Goal: Task Accomplishment & Management: Use online tool/utility

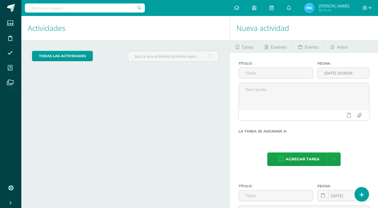
click at [9, 65] on icon at bounding box center [10, 67] width 5 height 5
click at [10, 67] on icon at bounding box center [10, 67] width 5 height 5
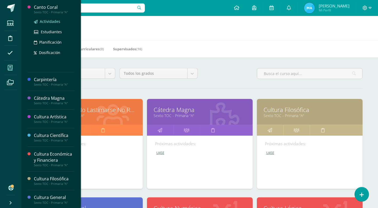
click at [43, 21] on span "Actividades" at bounding box center [50, 21] width 21 height 5
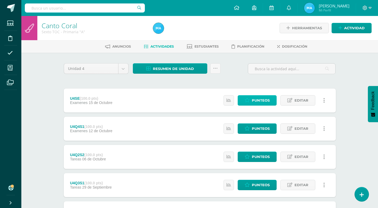
click at [252, 103] on span "Punteos" at bounding box center [261, 101] width 18 height 10
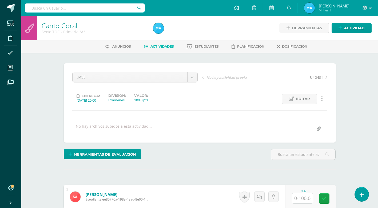
scroll to position [0, 0]
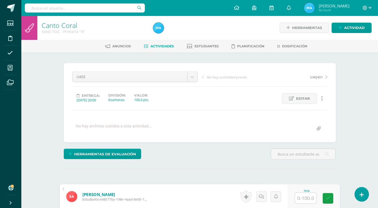
click at [303, 199] on input "text" at bounding box center [305, 198] width 21 height 11
type input "80"
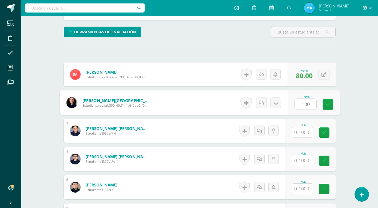
type input "100"
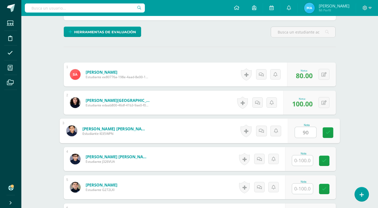
type input "90"
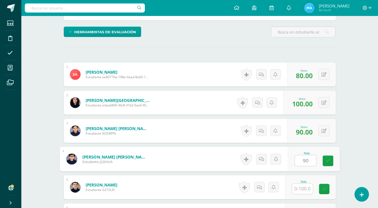
type input "90"
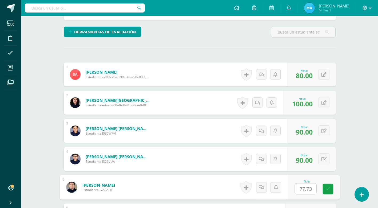
type input "77.73"
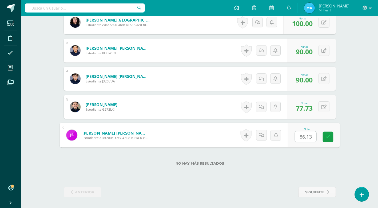
type input "86.13"
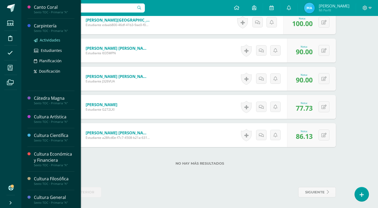
click at [45, 39] on span "Actividades" at bounding box center [50, 40] width 21 height 5
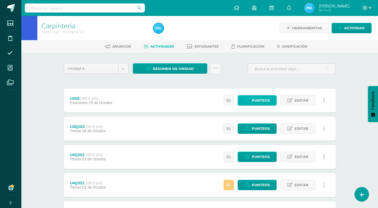
click at [253, 101] on span "Punteos" at bounding box center [261, 101] width 18 height 10
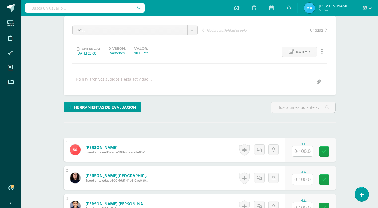
scroll to position [53, 0]
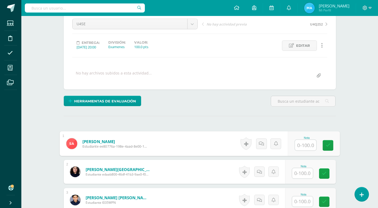
click at [301, 144] on input "text" at bounding box center [305, 145] width 21 height 11
type input "90"
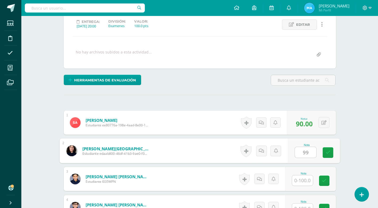
scroll to position [107, 0]
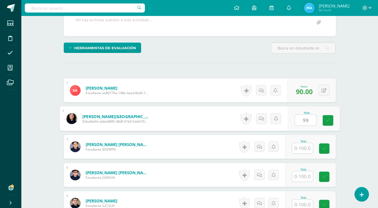
type input "99"
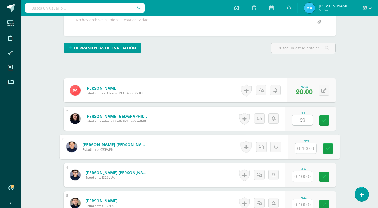
click at [301, 149] on input "text" at bounding box center [305, 148] width 21 height 11
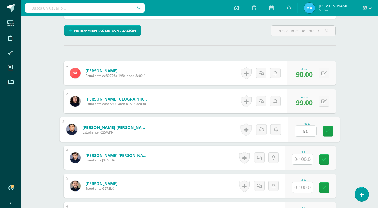
scroll to position [133, 0]
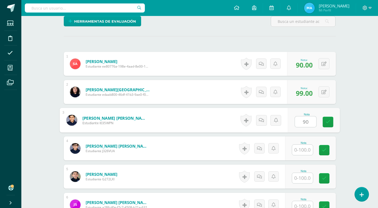
type input "90"
click at [299, 148] on input "text" at bounding box center [302, 150] width 21 height 10
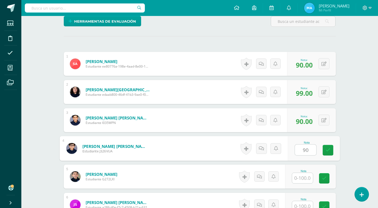
type input "90"
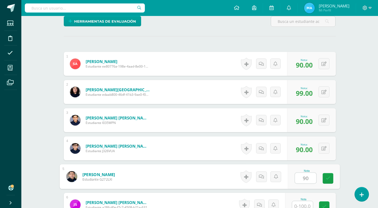
type input "90"
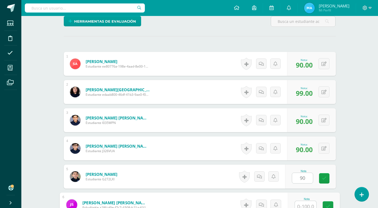
scroll to position [137, 0]
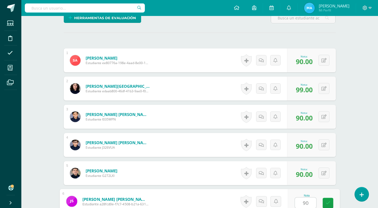
type input "90"
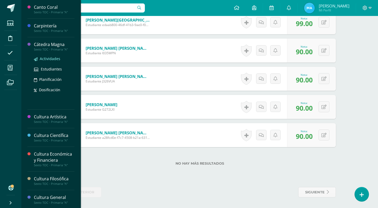
click at [48, 59] on span "Actividades" at bounding box center [50, 58] width 21 height 5
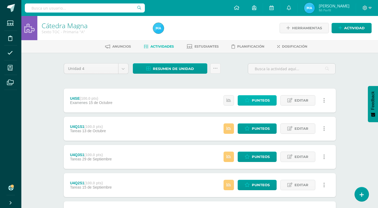
click at [253, 102] on span "Punteos" at bounding box center [261, 101] width 18 height 10
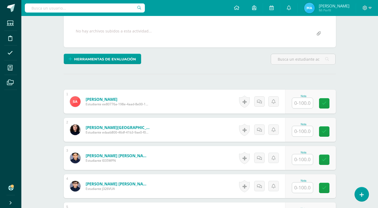
scroll to position [96, 0]
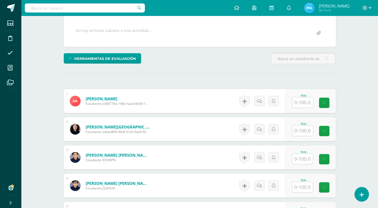
click at [303, 104] on input "text" at bounding box center [302, 103] width 21 height 10
type input "98"
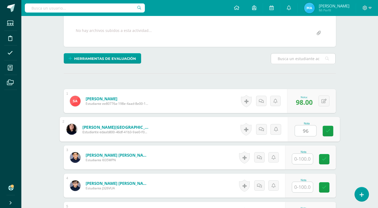
type input "96"
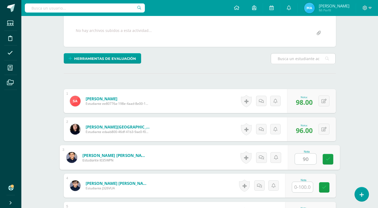
type input "90"
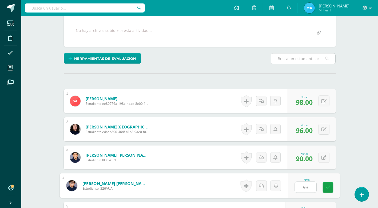
type input "93"
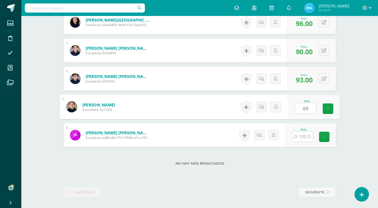
type input "88"
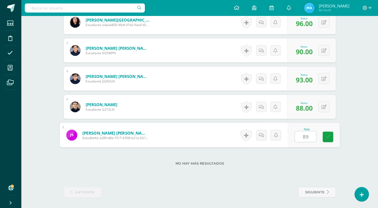
type input "89"
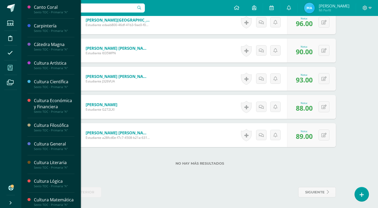
click at [13, 65] on icon at bounding box center [10, 67] width 5 height 5
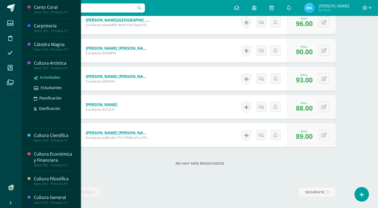
click at [56, 78] on span "Actividades" at bounding box center [50, 77] width 21 height 5
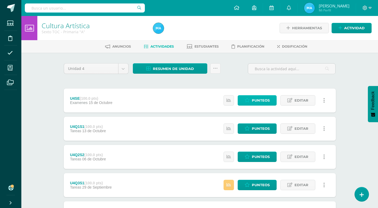
click at [264, 103] on span "Punteos" at bounding box center [261, 101] width 18 height 10
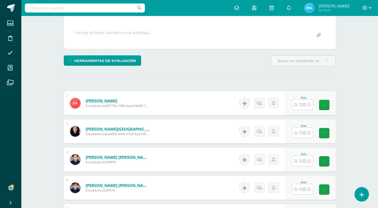
scroll to position [107, 0]
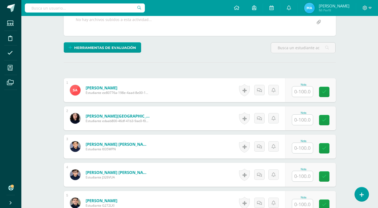
click at [301, 93] on input "text" at bounding box center [302, 92] width 21 height 10
type input "85"
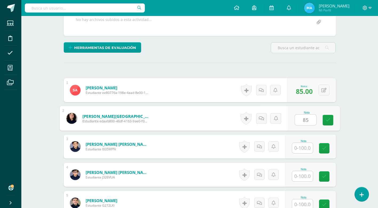
type input "85"
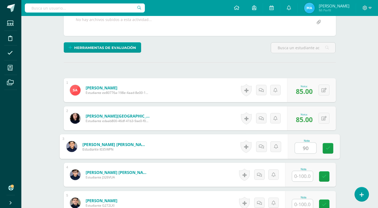
type input "90"
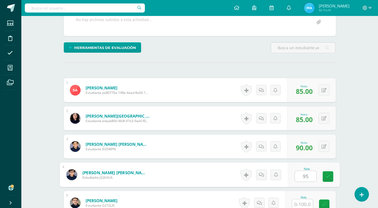
type input "95"
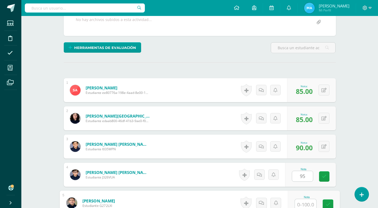
scroll to position [108, 0]
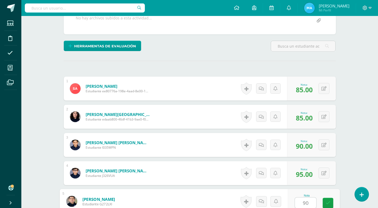
type input "90"
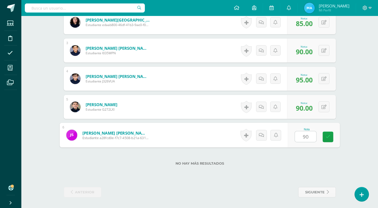
type input "90"
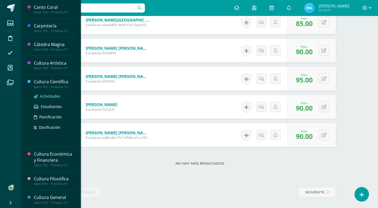
click at [55, 97] on span "Actividades" at bounding box center [50, 96] width 21 height 5
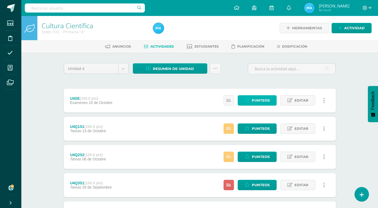
click at [243, 100] on link "Punteos" at bounding box center [256, 100] width 39 height 10
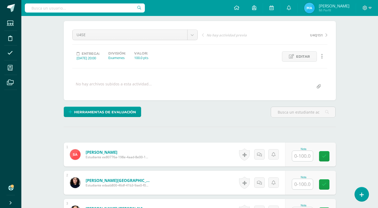
scroll to position [43, 0]
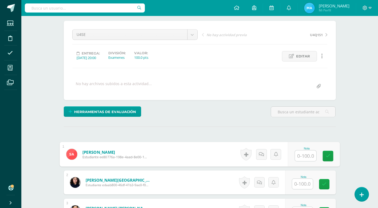
click at [301, 158] on input "text" at bounding box center [305, 156] width 21 height 11
type input "80"
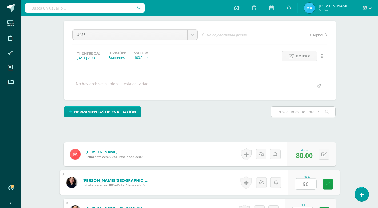
type input "90"
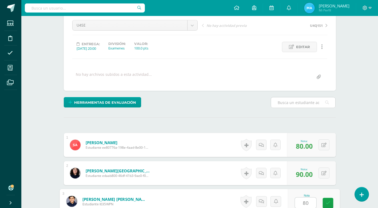
type input "80"
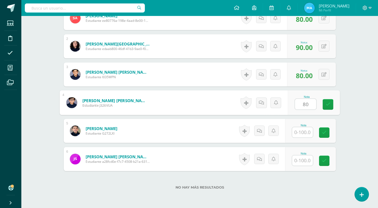
type input "80"
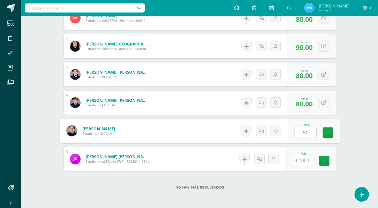
type input "80"
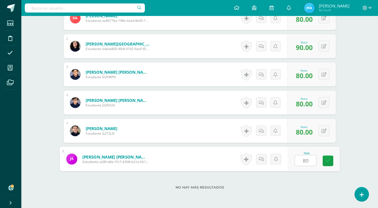
type input "80"
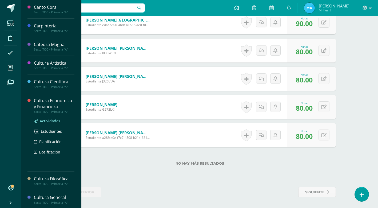
click at [53, 120] on span "Actividades" at bounding box center [50, 121] width 21 height 5
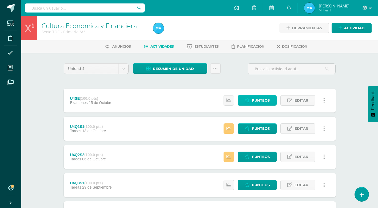
click at [258, 101] on span "Punteos" at bounding box center [261, 101] width 18 height 10
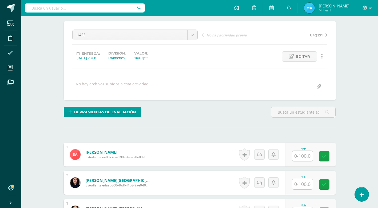
scroll to position [43, 0]
click at [300, 154] on input "text" at bounding box center [302, 156] width 21 height 10
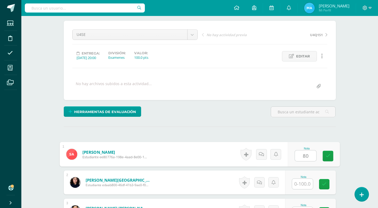
type input "80"
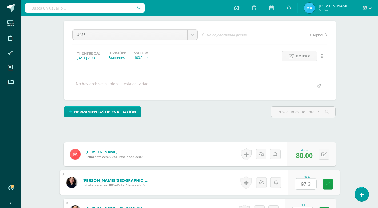
type input "97.3"
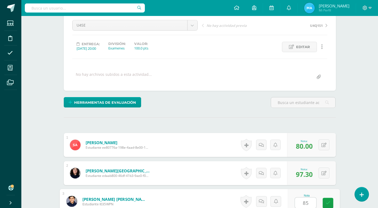
type input "85"
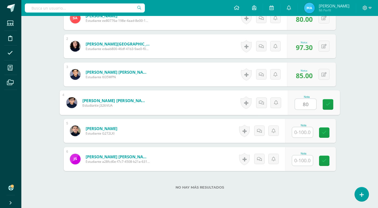
type input "80"
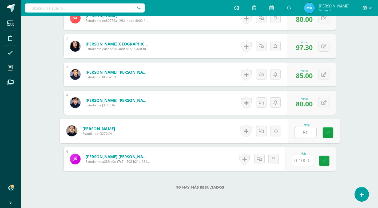
type input "80"
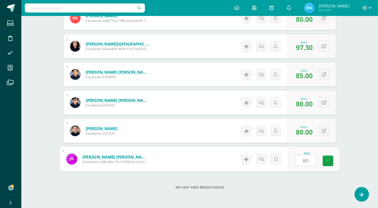
type input "80"
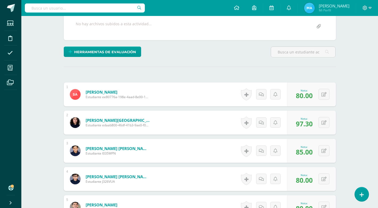
scroll to position [107, 0]
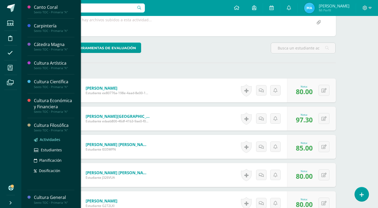
click at [50, 140] on span "Actividades" at bounding box center [50, 139] width 21 height 5
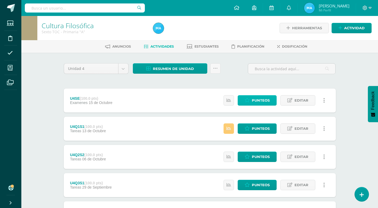
click at [261, 104] on span "Punteos" at bounding box center [261, 101] width 18 height 10
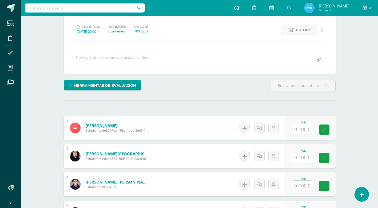
scroll to position [69, 0]
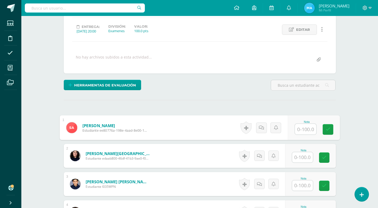
click at [301, 130] on input "text" at bounding box center [305, 129] width 21 height 11
type input "80"
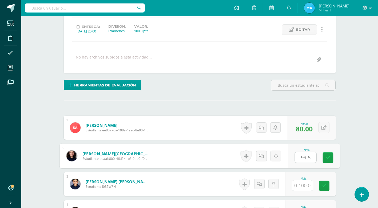
type input "99.5"
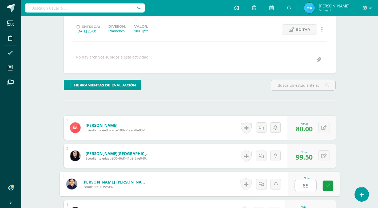
type input "85"
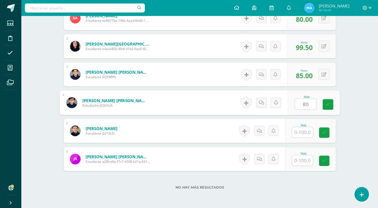
type input "80"
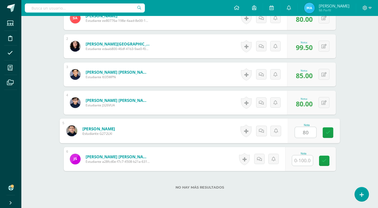
type input "80"
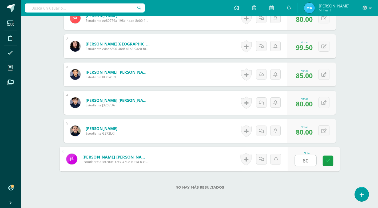
type input "80"
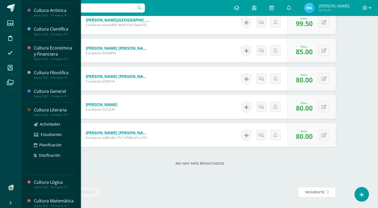
scroll to position [53, 0]
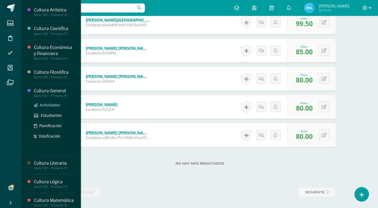
click at [50, 105] on span "Actividades" at bounding box center [50, 105] width 21 height 5
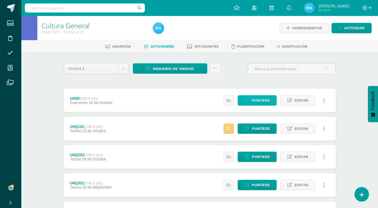
click at [253, 103] on span "Punteos" at bounding box center [261, 101] width 18 height 10
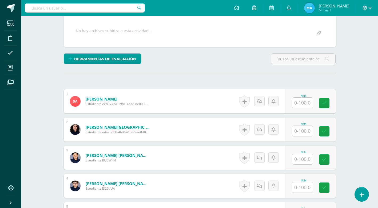
scroll to position [96, 0]
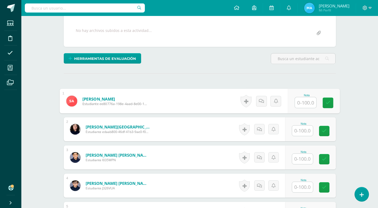
click at [300, 102] on input "text" at bounding box center [305, 103] width 21 height 11
type input "93.3"
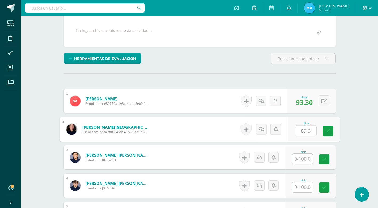
type input "89.3"
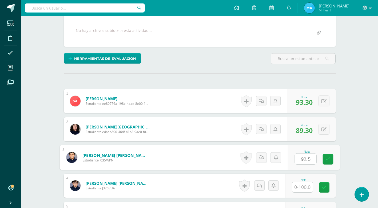
type input "92.5"
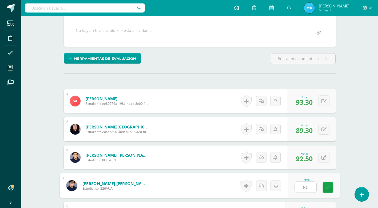
type input "80"
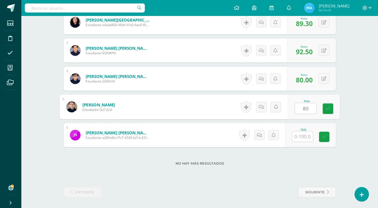
type input "80"
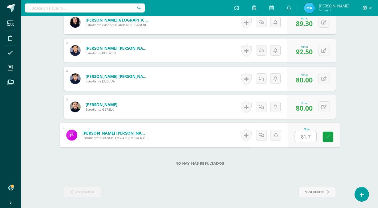
type input "81.7"
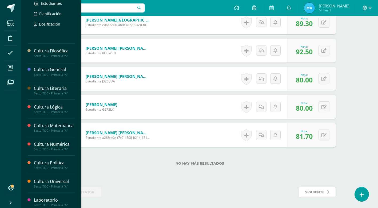
scroll to position [133, 0]
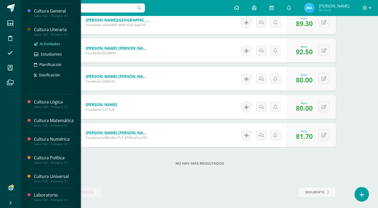
click at [51, 44] on span "Actividades" at bounding box center [50, 43] width 21 height 5
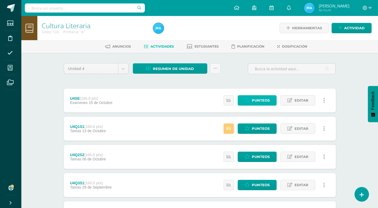
click at [253, 100] on span "Punteos" at bounding box center [261, 101] width 18 height 10
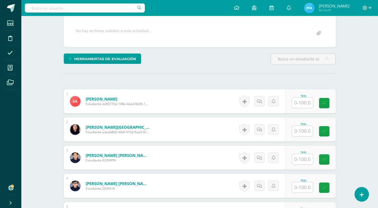
scroll to position [96, 0]
click at [305, 107] on input "text" at bounding box center [302, 103] width 21 height 10
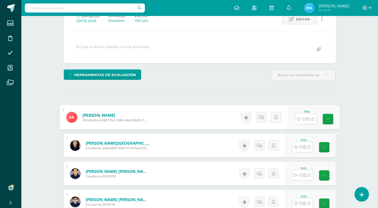
scroll to position [80, 0]
type input "80"
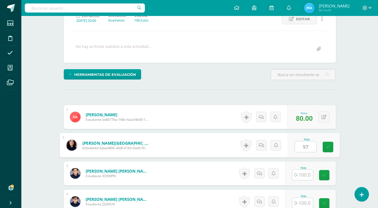
type input "97"
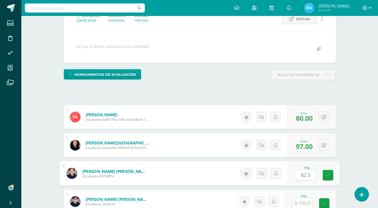
type input "82.5"
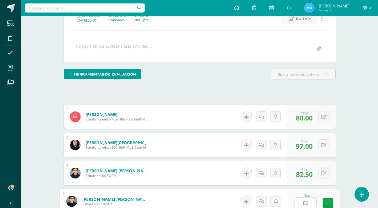
type input "80"
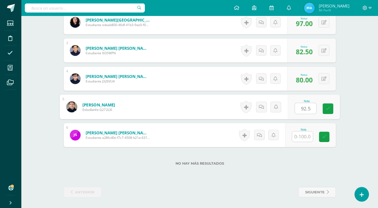
type input "92.5"
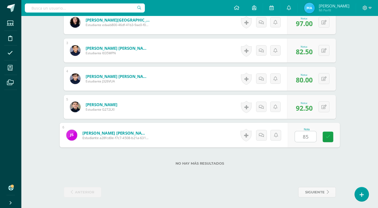
type input "85"
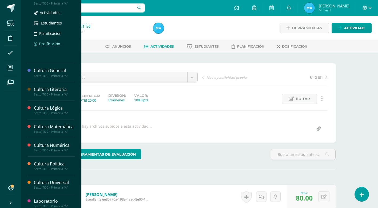
scroll to position [133, 0]
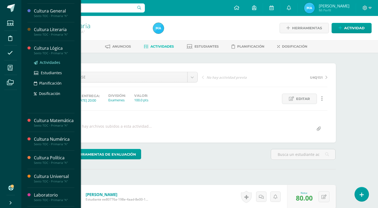
click at [47, 61] on span "Actividades" at bounding box center [50, 62] width 21 height 5
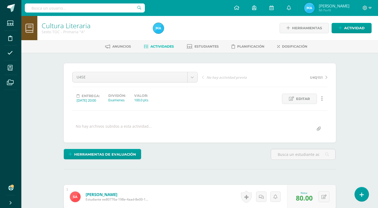
scroll to position [115, 0]
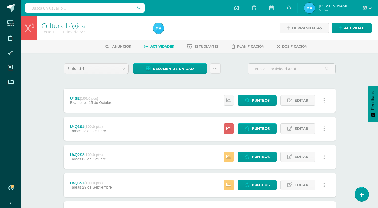
scroll to position [27, 0]
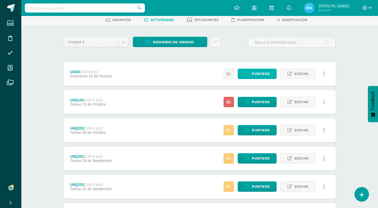
click at [257, 77] on span "Punteos" at bounding box center [261, 74] width 18 height 10
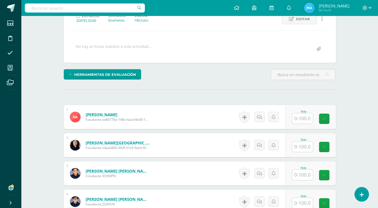
scroll to position [80, 0]
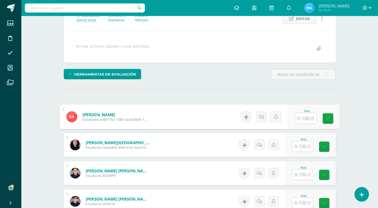
click at [299, 116] on input "text" at bounding box center [305, 118] width 21 height 11
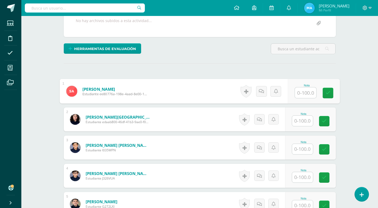
scroll to position [133, 0]
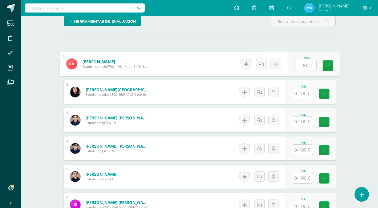
type input "80"
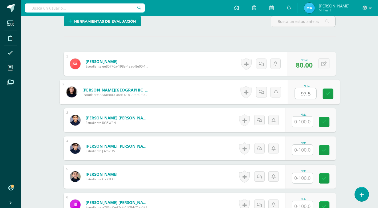
type input "97.5"
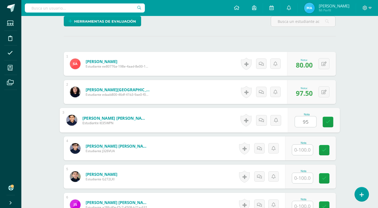
type input "95"
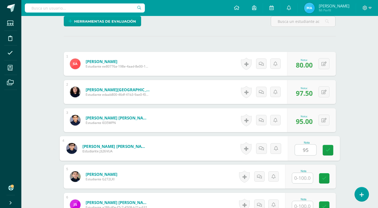
type input "95"
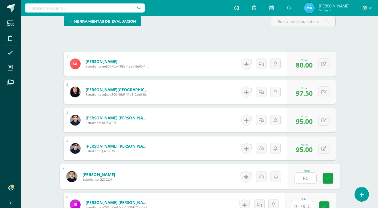
type input "80"
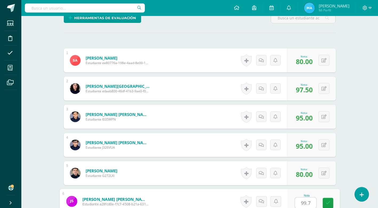
type input "99.7"
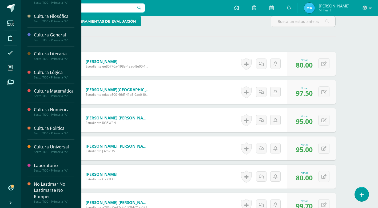
scroll to position [115, 0]
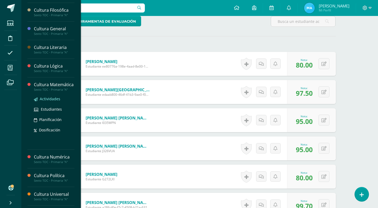
click at [49, 102] on span "Actividades" at bounding box center [50, 98] width 21 height 5
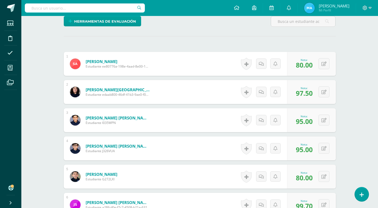
scroll to position [115, 0]
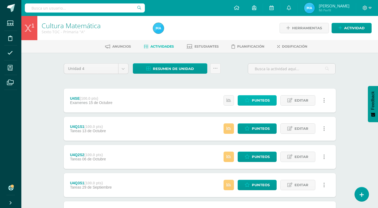
click at [267, 104] on span "Punteos" at bounding box center [261, 101] width 18 height 10
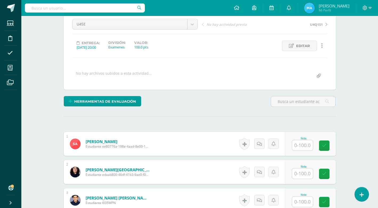
scroll to position [80, 0]
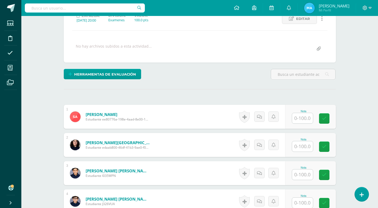
click at [304, 118] on input "text" at bounding box center [302, 118] width 21 height 10
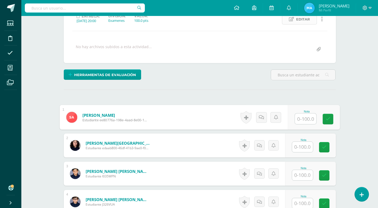
scroll to position [80, 0]
type input "80"
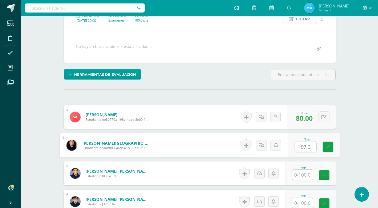
type input "97.3"
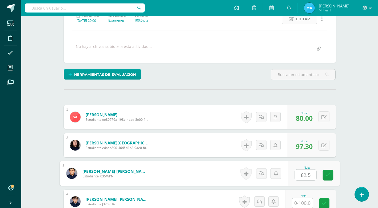
type input "82.5"
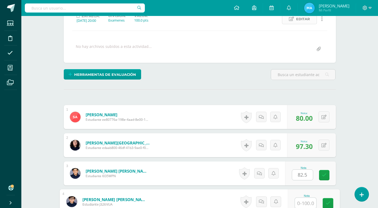
scroll to position [80, 0]
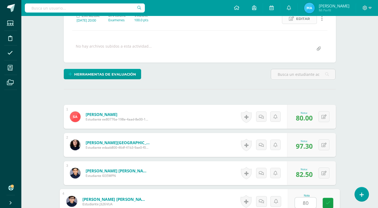
type input "80"
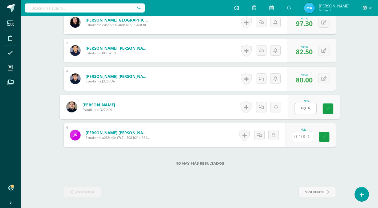
type input "92.5"
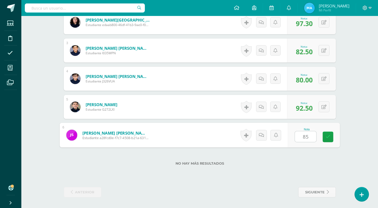
type input "85"
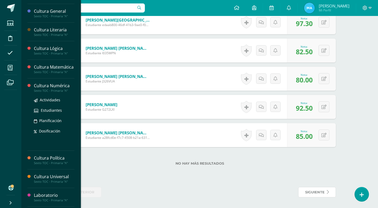
scroll to position [142, 0]
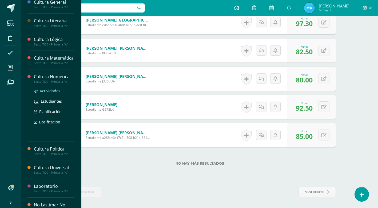
click at [41, 94] on span "Actividades" at bounding box center [50, 90] width 21 height 5
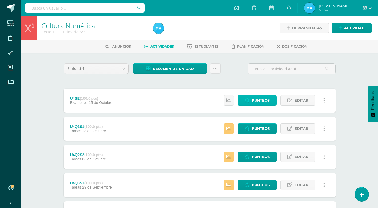
click at [260, 103] on span "Punteos" at bounding box center [261, 101] width 18 height 10
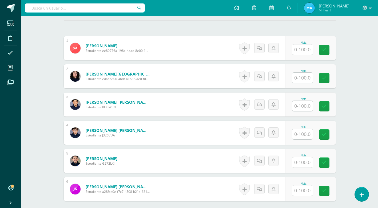
scroll to position [149, 0]
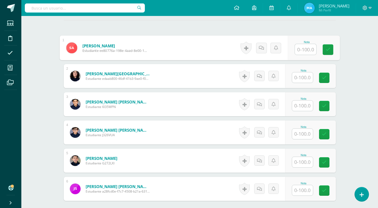
click at [310, 53] on input "text" at bounding box center [305, 49] width 21 height 11
type input "80"
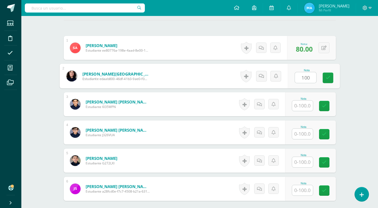
type input "100"
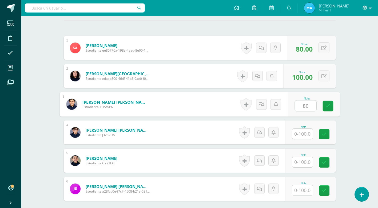
type input "80"
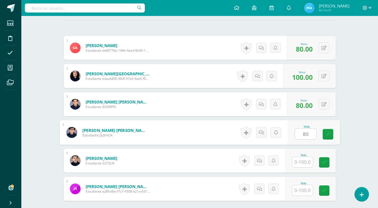
type input "80"
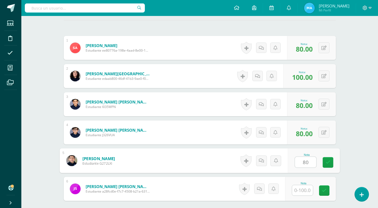
type input "80"
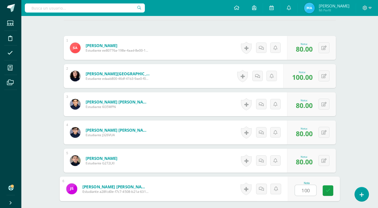
type input "100"
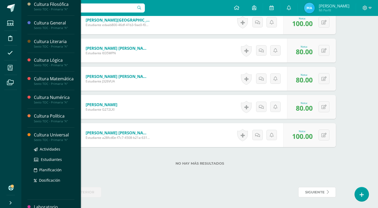
scroll to position [156, 0]
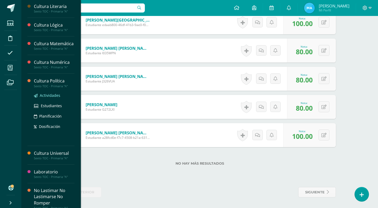
click at [52, 98] on span "Actividades" at bounding box center [50, 95] width 21 height 5
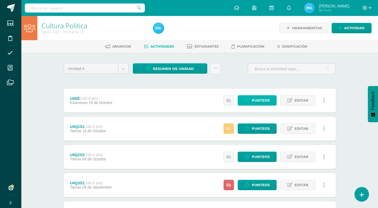
click at [261, 104] on span "Punteos" at bounding box center [261, 101] width 18 height 10
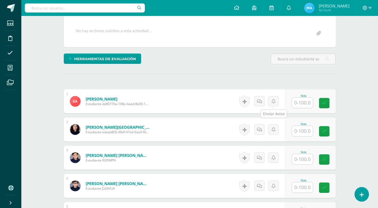
scroll to position [96, 0]
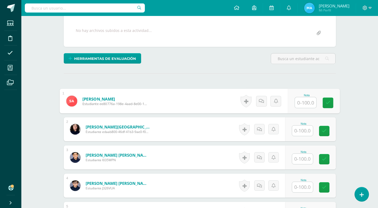
click at [300, 106] on input "text" at bounding box center [305, 103] width 21 height 11
type input "80"
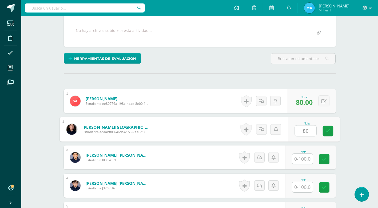
type input "80"
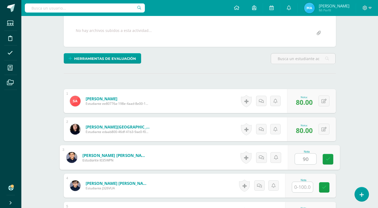
type input "90"
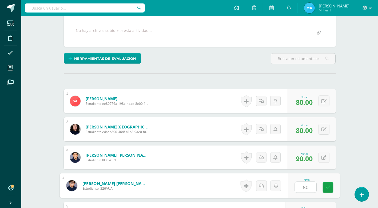
type input "80"
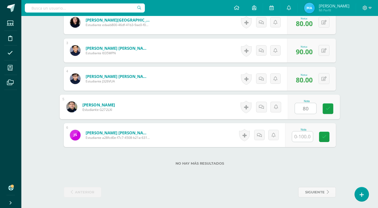
type input "80"
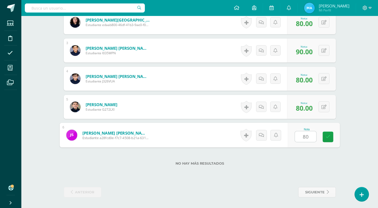
type input "80"
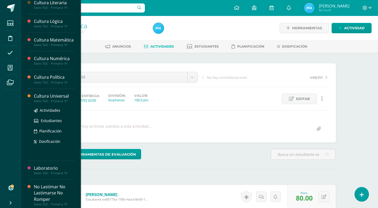
scroll to position [169, 0]
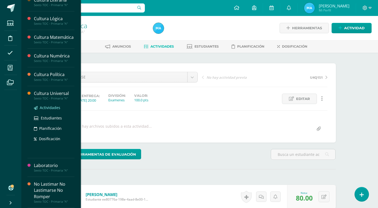
click at [51, 108] on span "Actividades" at bounding box center [50, 107] width 21 height 5
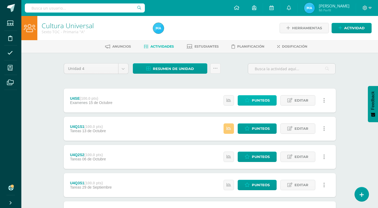
click at [255, 105] on span "Punteos" at bounding box center [261, 101] width 18 height 10
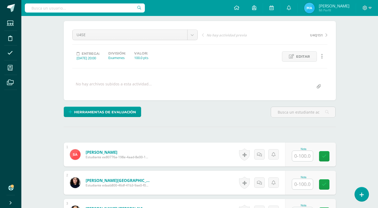
scroll to position [43, 0]
click at [301, 154] on input "text" at bounding box center [302, 156] width 21 height 10
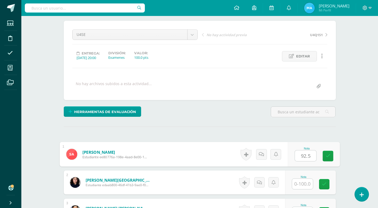
type input "92.5"
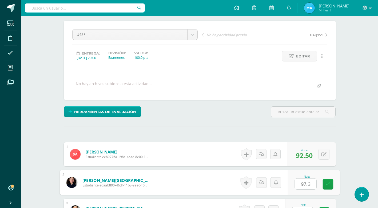
type input "97.3"
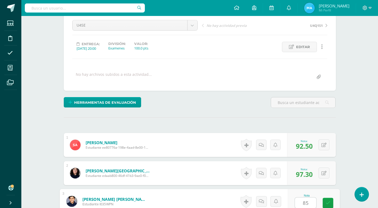
type input "85"
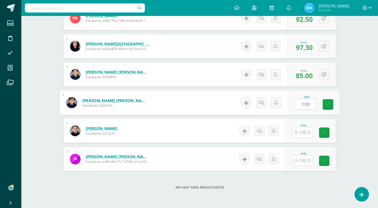
type input "100"
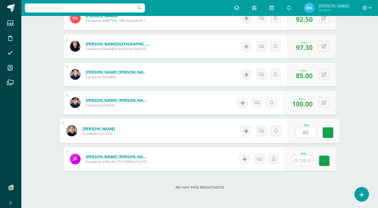
type input "85"
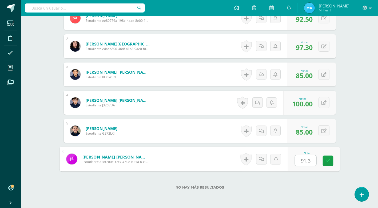
type input "91.3"
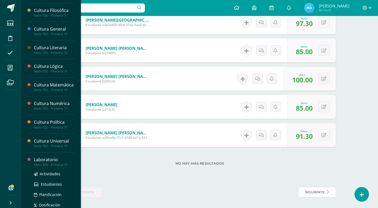
scroll to position [116, 0]
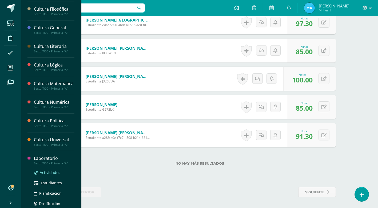
click at [49, 175] on span "Actividades" at bounding box center [50, 172] width 21 height 5
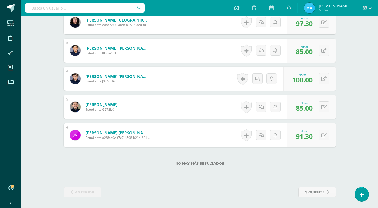
scroll to position [115, 0]
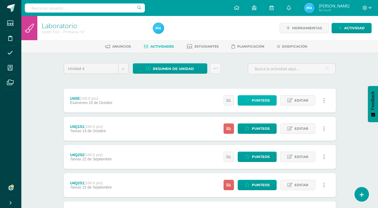
click at [265, 99] on span "Punteos" at bounding box center [261, 101] width 18 height 10
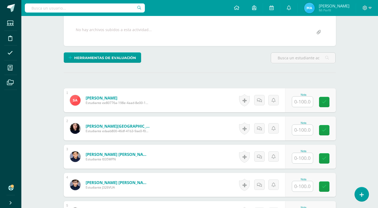
scroll to position [133, 0]
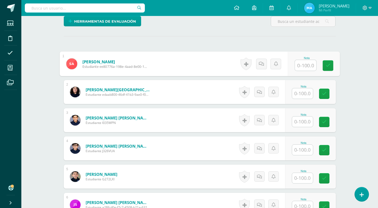
click at [305, 62] on input "text" at bounding box center [305, 65] width 21 height 11
type input "95"
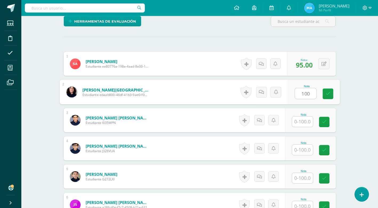
type input "100"
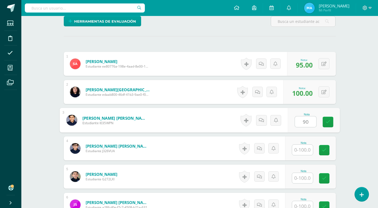
type input "90"
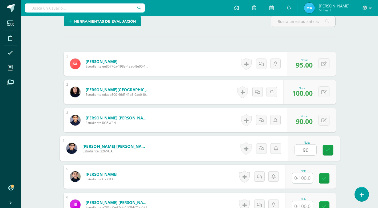
type input "9"
type input "85"
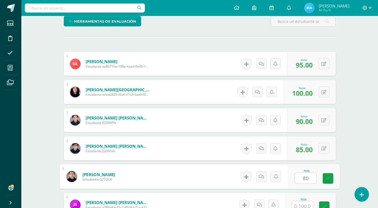
type input "80"
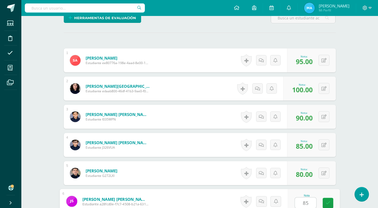
type input "85"
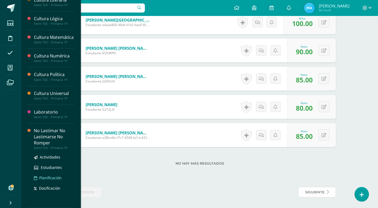
scroll to position [169, 0]
click at [48, 158] on span "Actividades" at bounding box center [50, 157] width 21 height 5
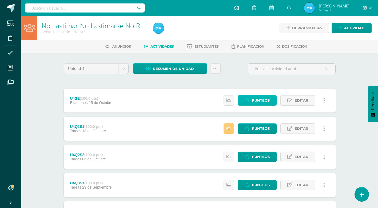
click at [264, 105] on span "Punteos" at bounding box center [261, 101] width 18 height 10
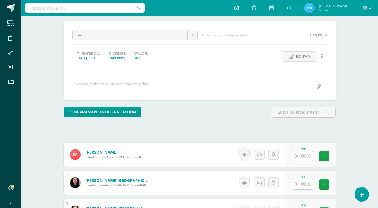
scroll to position [43, 0]
click at [300, 155] on input "text" at bounding box center [302, 156] width 21 height 10
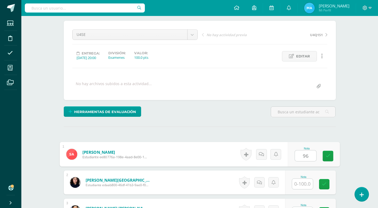
type input "96"
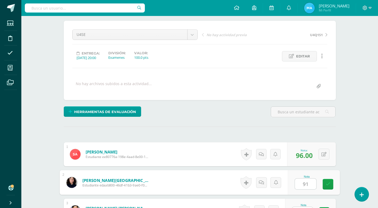
type input "91"
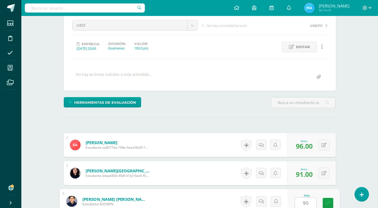
type input "90"
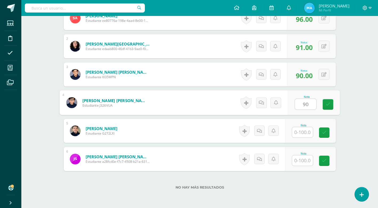
type input "90"
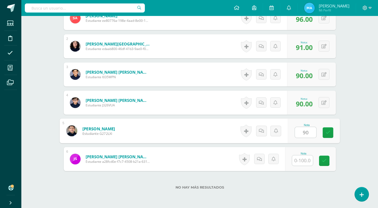
type input "90"
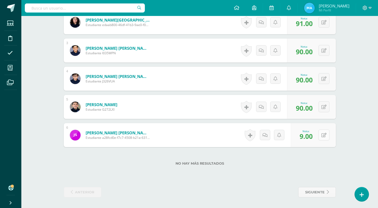
click at [327, 136] on button at bounding box center [323, 135] width 11 height 11
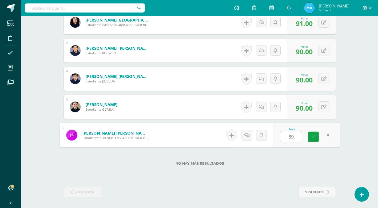
type input "89"
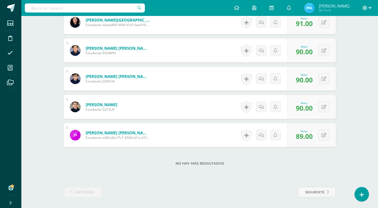
click at [362, 9] on icon at bounding box center [364, 8] width 5 height 5
